Goal: Find specific page/section: Find specific page/section

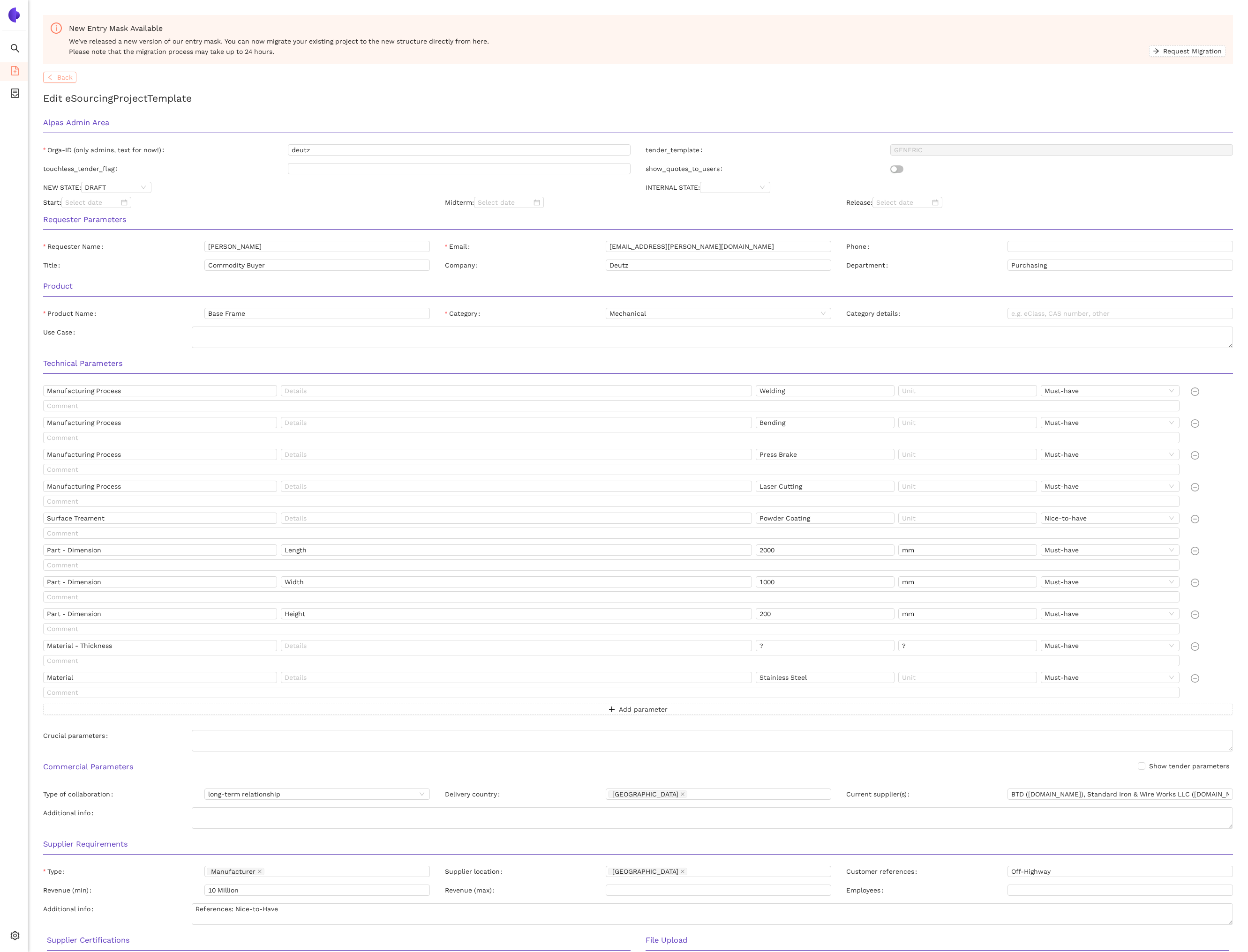
click at [70, 75] on span "Back" at bounding box center [65, 77] width 15 height 10
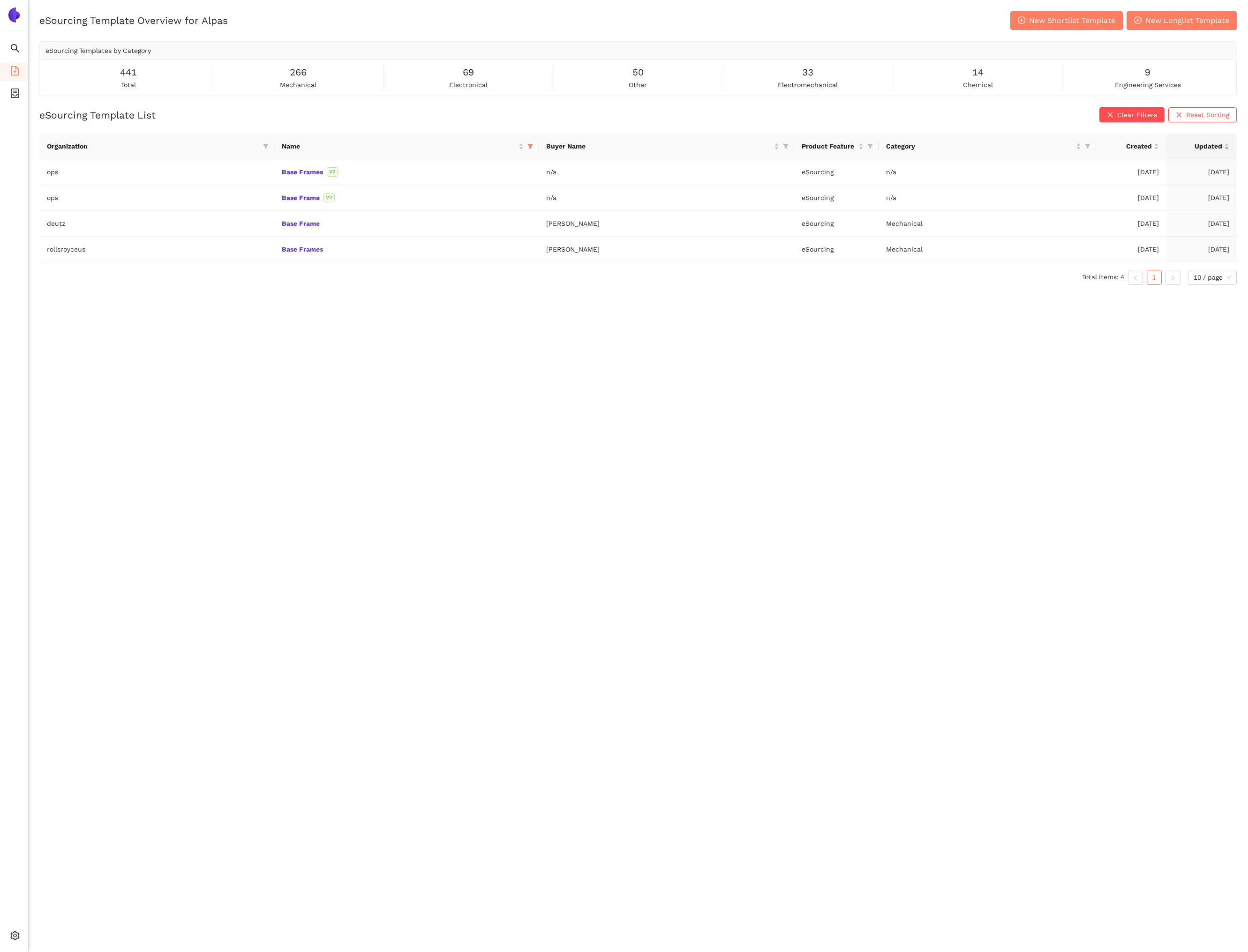
scroll to position [1, 0]
click at [527, 146] on icon "filter" at bounding box center [530, 146] width 6 height 6
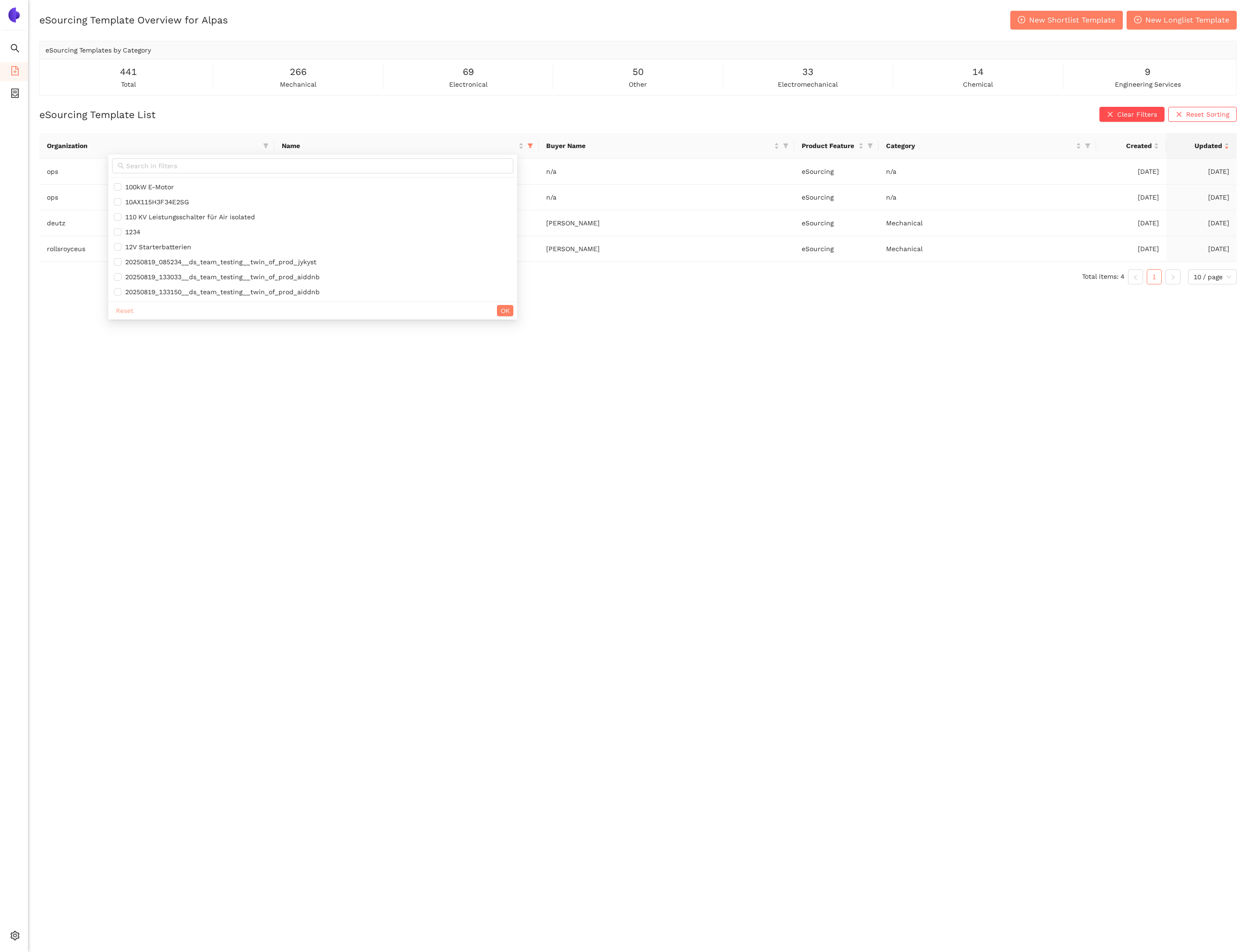
click at [130, 311] on span "Reset" at bounding box center [125, 311] width 18 height 10
checkbox input "false"
click at [504, 312] on button "OK" at bounding box center [505, 311] width 17 height 11
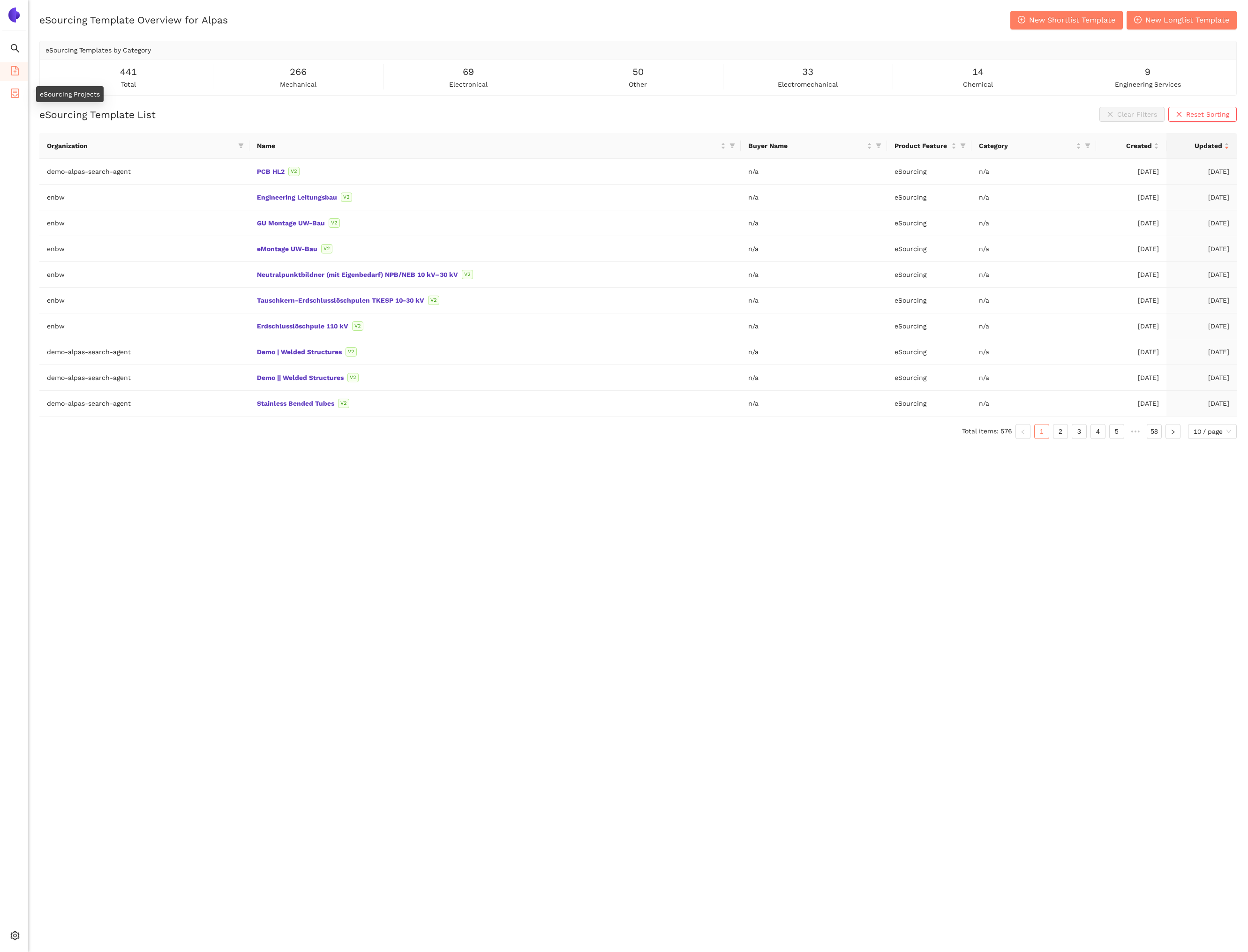
click at [22, 92] on li "eSourcing Projects" at bounding box center [14, 94] width 28 height 19
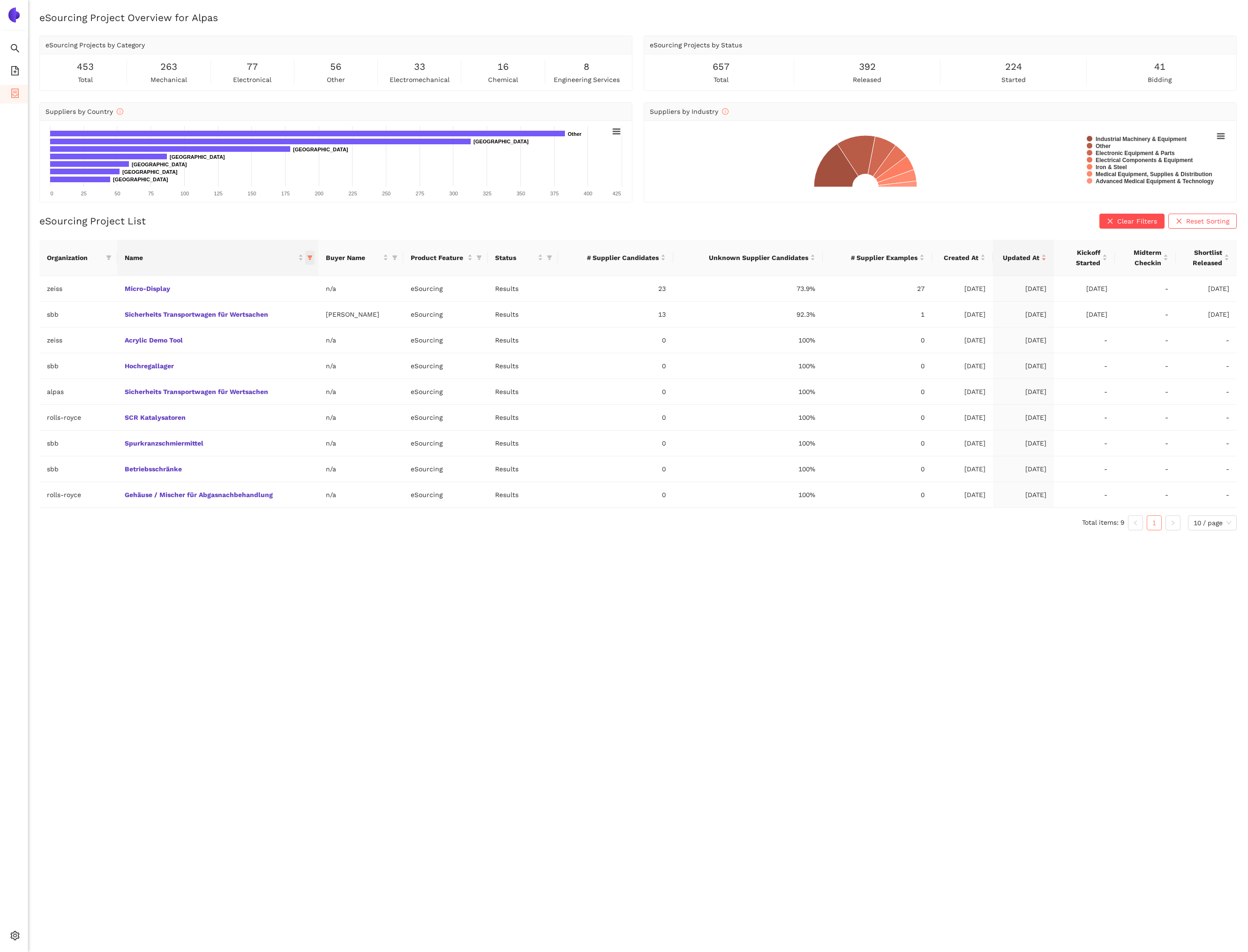
click at [308, 257] on icon "filter" at bounding box center [309, 257] width 5 height 5
click at [323, 276] on input "text" at bounding box center [513, 277] width 382 height 10
type input "base"
click at [287, 293] on li "Base Frame" at bounding box center [268, 299] width 93 height 15
checkbox input "true"
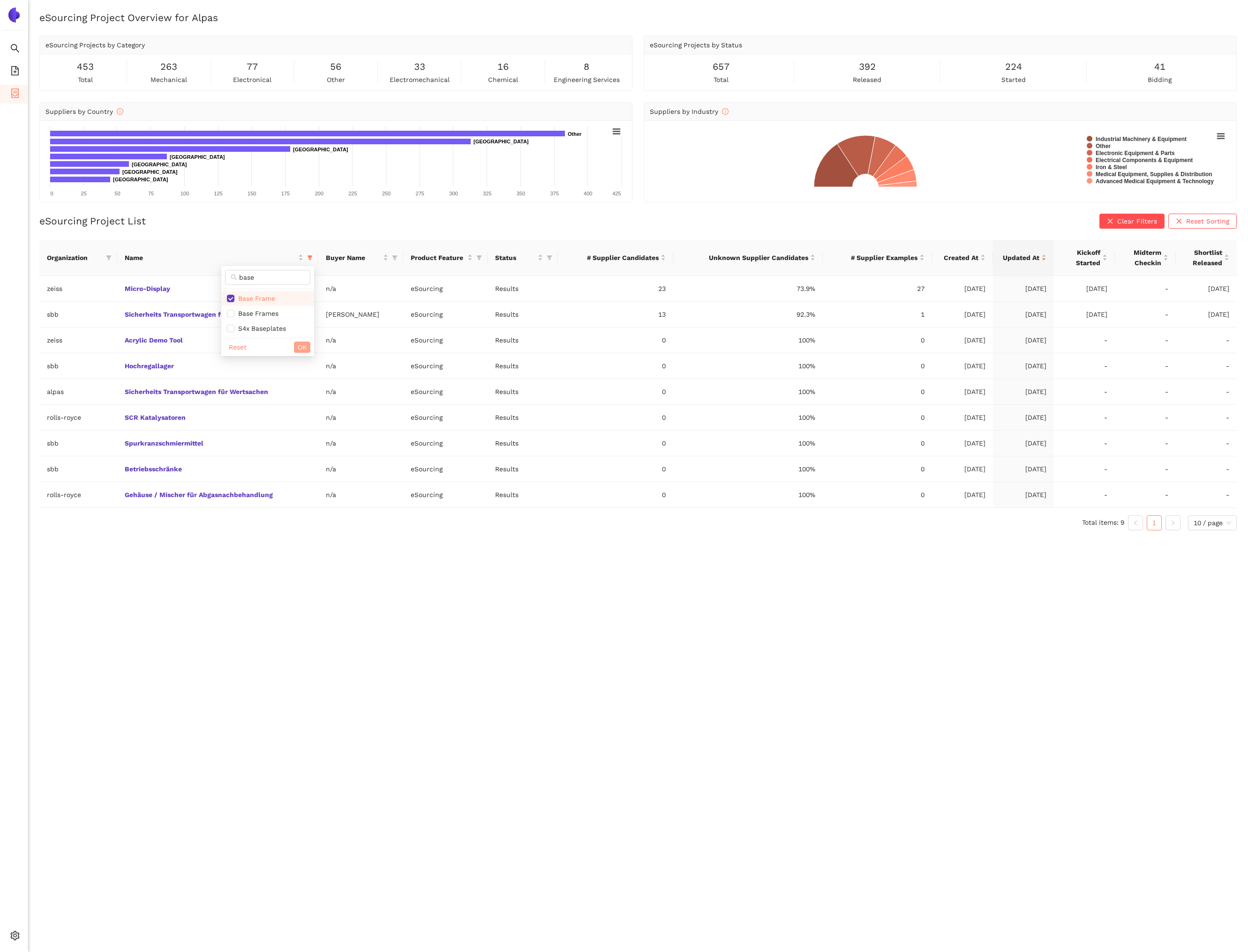
click at [302, 352] on span "OK" at bounding box center [302, 347] width 9 height 10
click at [0, 0] on link "Base Frame" at bounding box center [0, 0] width 0 height 0
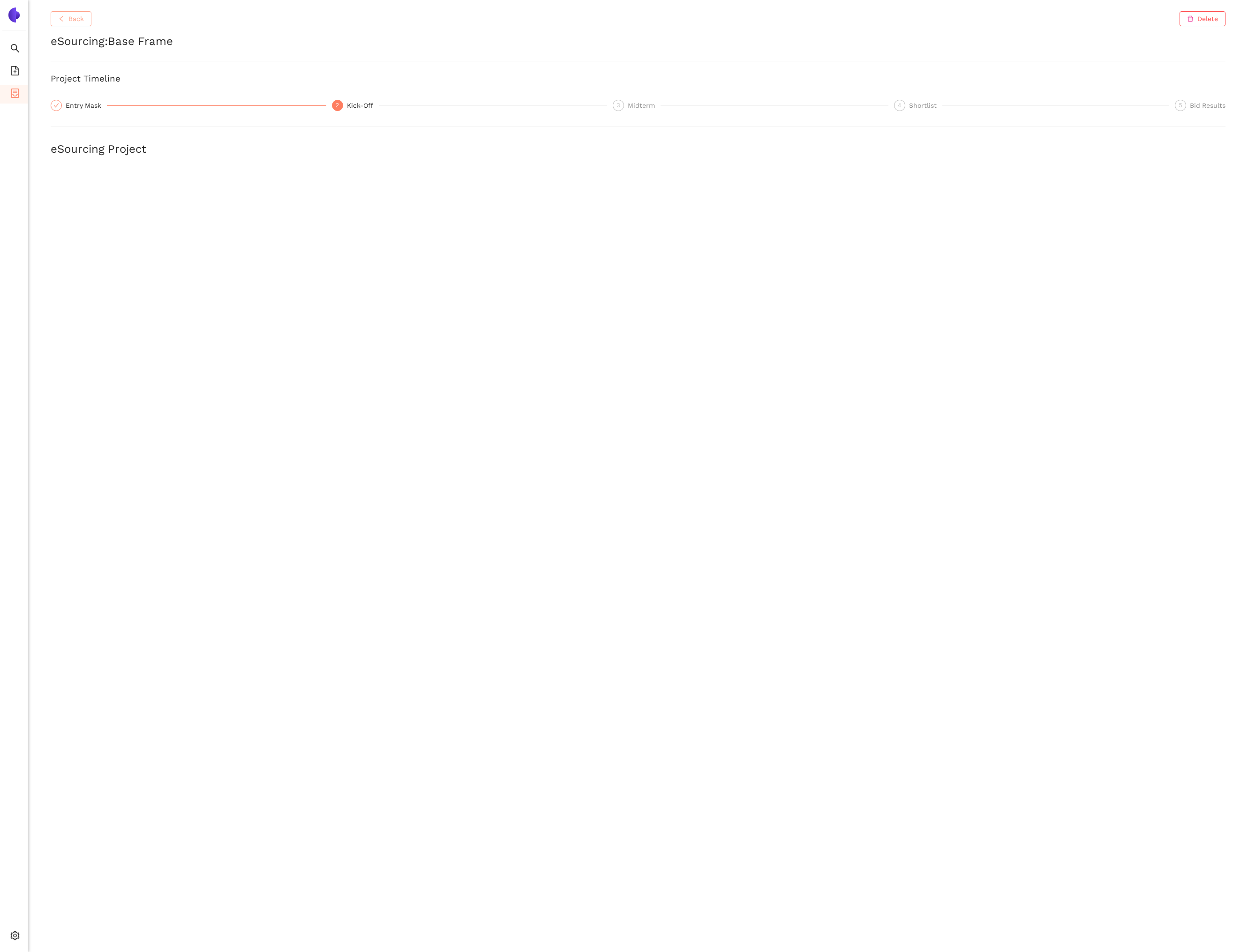
click at [64, 17] on icon "left" at bounding box center [61, 18] width 6 height 6
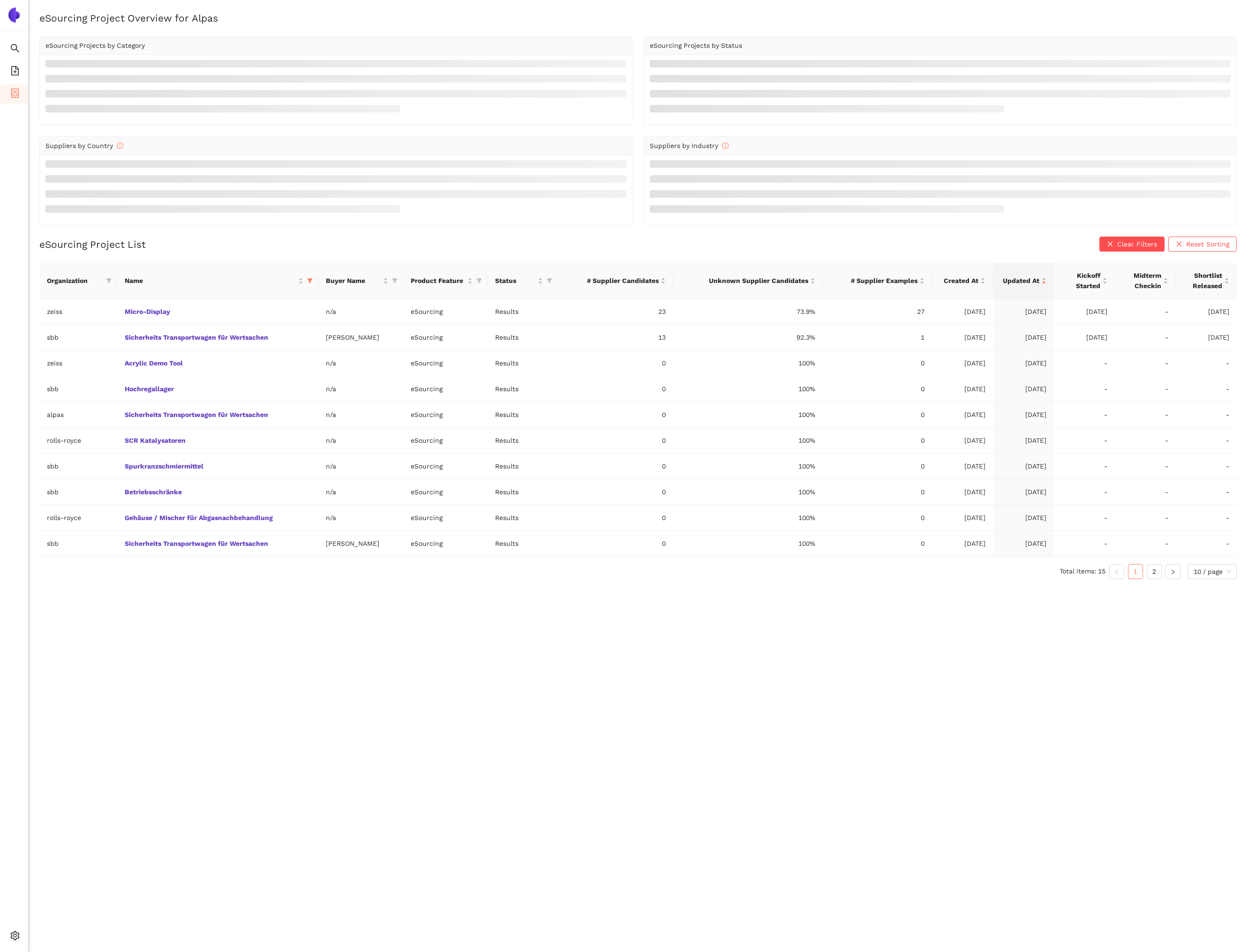
scroll to position [1, 0]
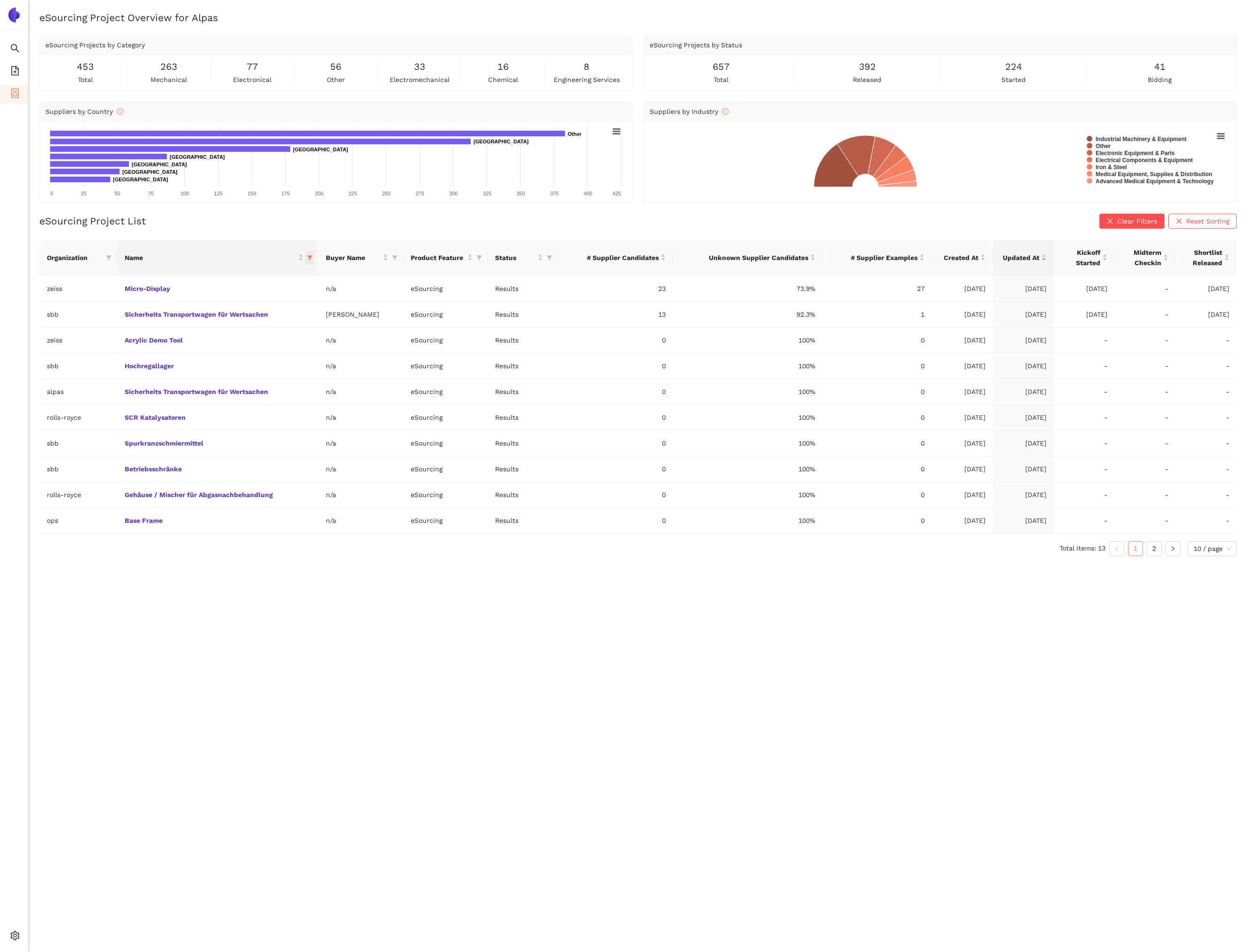
click at [308, 258] on icon "filter" at bounding box center [310, 258] width 6 height 6
click at [354, 277] on input "text" at bounding box center [513, 277] width 382 height 10
type input "bas"
click at [293, 300] on span "Base Frame" at bounding box center [268, 298] width 82 height 10
checkbox input "false"
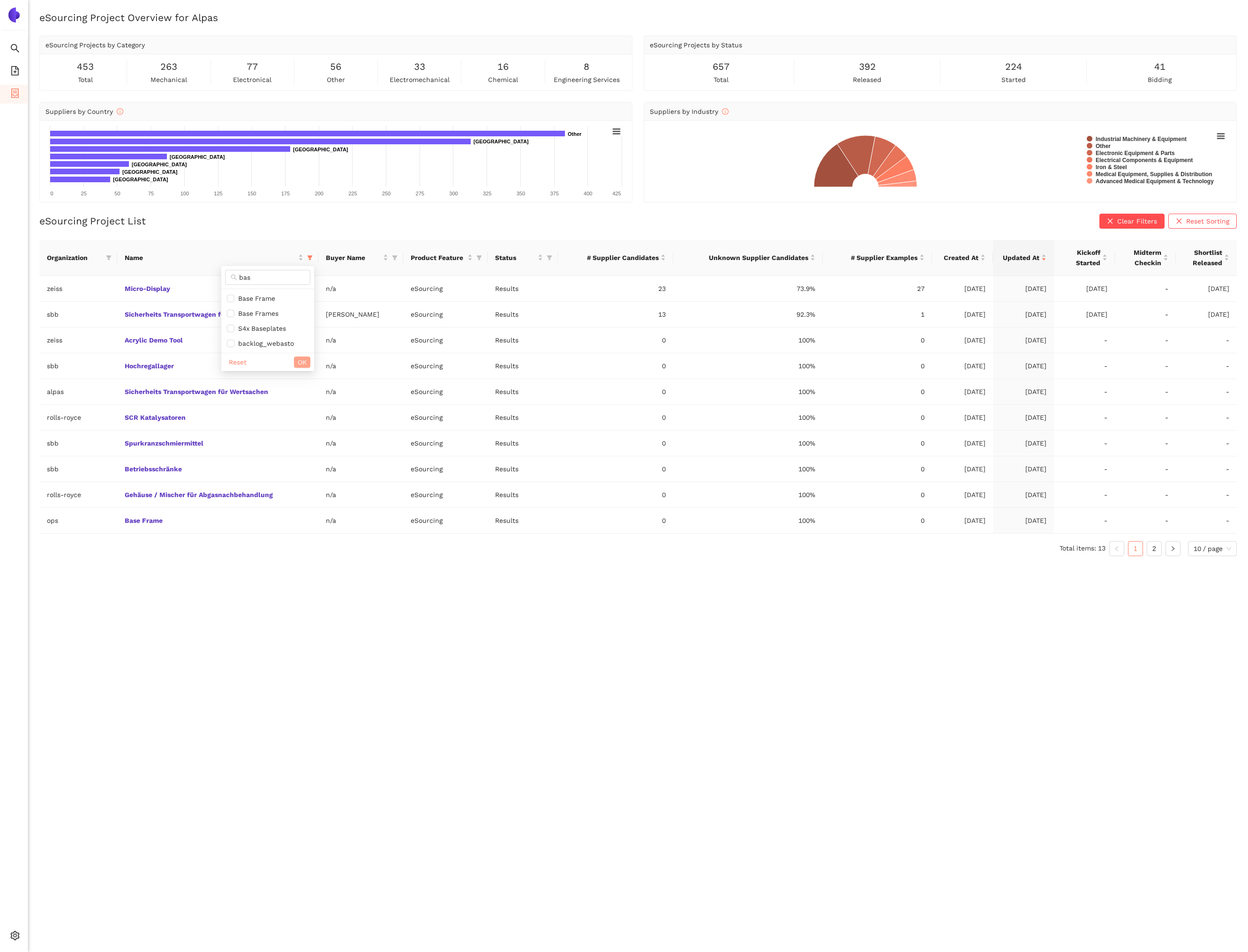
click at [299, 360] on span "OK" at bounding box center [302, 362] width 9 height 10
